Goal: Information Seeking & Learning: Learn about a topic

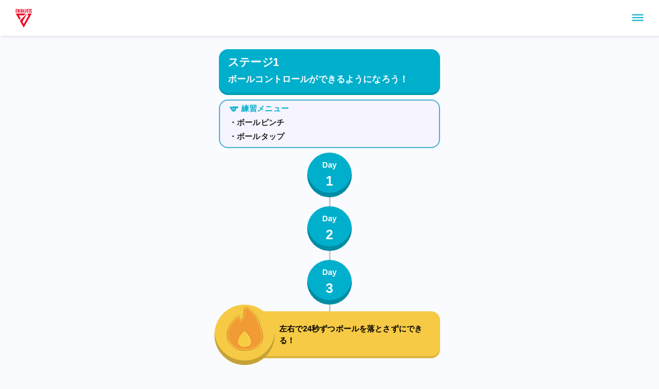
scroll to position [3656, 0]
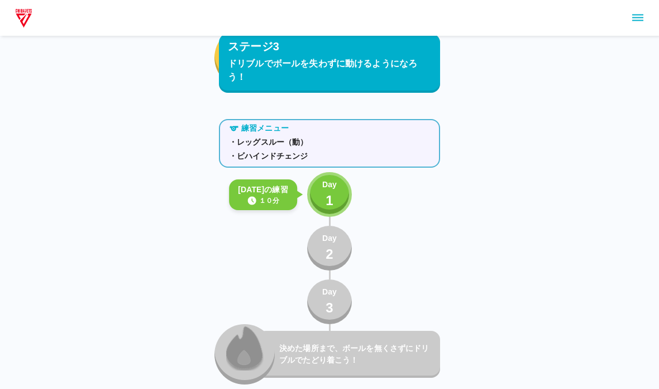
click at [327, 197] on p "1" at bounding box center [330, 200] width 8 height 20
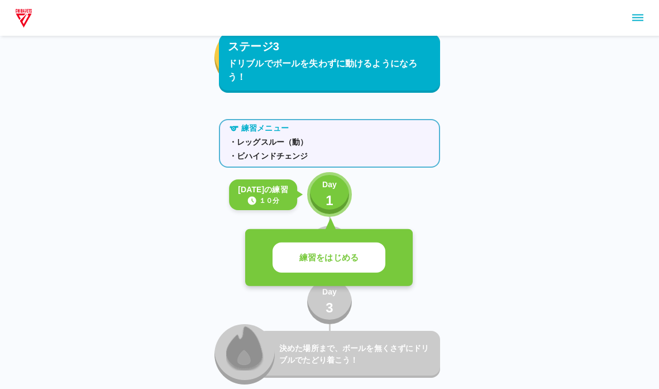
click at [335, 263] on p "練習をはじめる" at bounding box center [328, 257] width 59 height 13
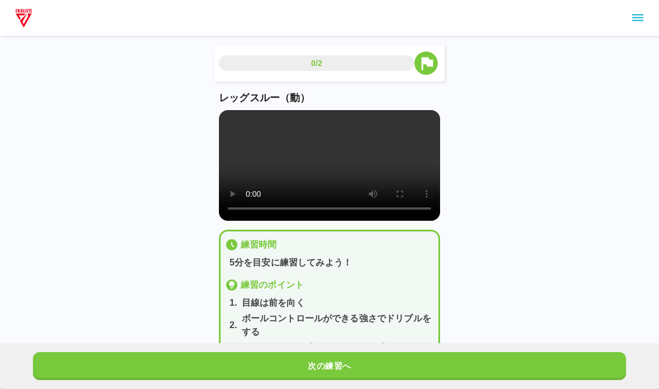
click at [258, 176] on video at bounding box center [329, 165] width 221 height 111
click at [257, 176] on video at bounding box center [329, 165] width 221 height 111
click at [219, 113] on video at bounding box center [329, 165] width 221 height 111
click at [229, 131] on video at bounding box center [329, 165] width 221 height 111
click at [225, 158] on video at bounding box center [329, 165] width 221 height 111
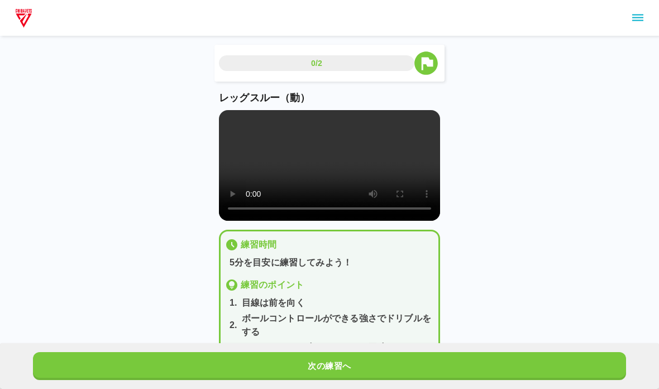
click at [232, 121] on video at bounding box center [329, 165] width 221 height 111
click at [255, 370] on button "次の練習へ" at bounding box center [329, 366] width 593 height 28
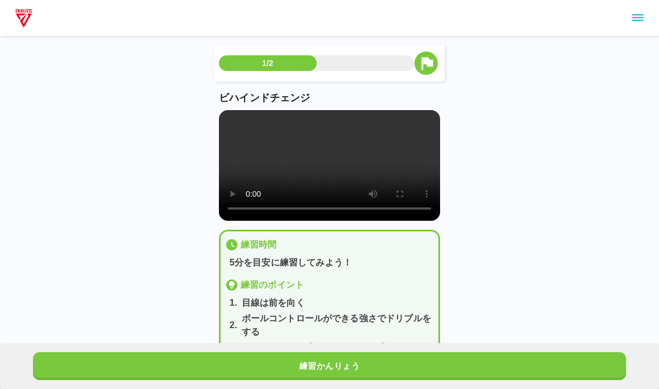
click at [225, 123] on video at bounding box center [329, 165] width 221 height 111
click at [605, 363] on button "練習かんりょう" at bounding box center [329, 366] width 593 height 28
click at [609, 376] on button "次の練習へ" at bounding box center [329, 366] width 593 height 28
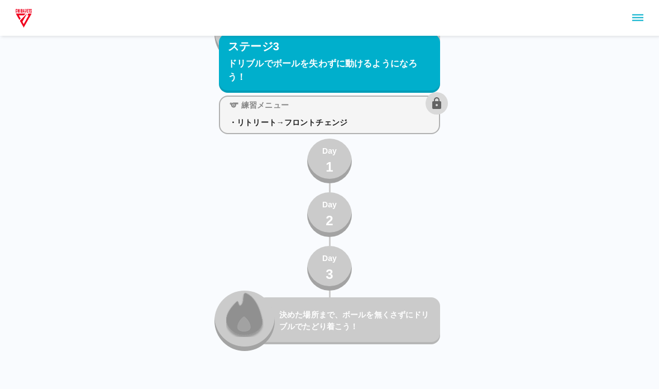
scroll to position [3976, 0]
